Goal: Transaction & Acquisition: Download file/media

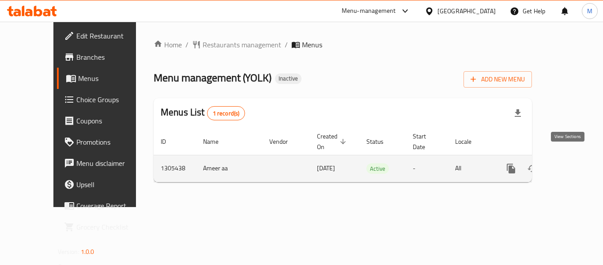
click at [570, 163] on icon "enhanced table" at bounding box center [575, 168] width 11 height 11
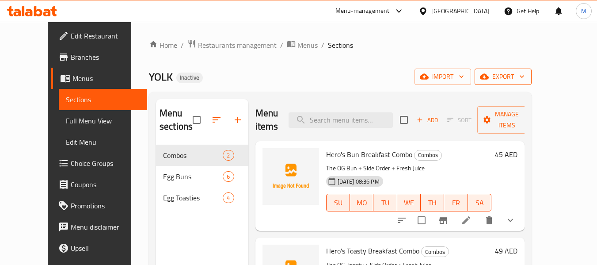
click at [524, 76] on span "export" at bounding box center [502, 76] width 43 height 11
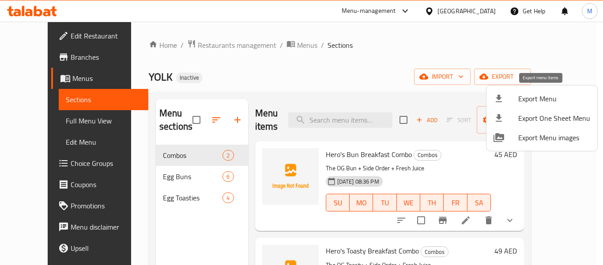
click at [520, 97] on span "Export Menu" at bounding box center [555, 98] width 72 height 11
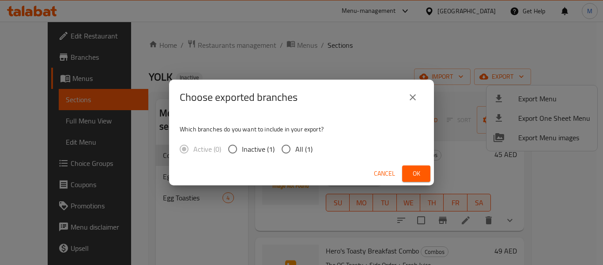
click at [299, 151] on span "All (1)" at bounding box center [303, 149] width 17 height 11
click at [295, 151] on input "All (1)" at bounding box center [286, 149] width 19 height 19
radio input "true"
click at [417, 177] on span "Ok" at bounding box center [416, 173] width 14 height 11
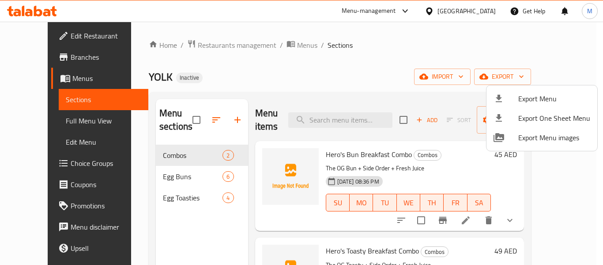
click at [422, 59] on div at bounding box center [301, 132] width 603 height 265
